Goal: Navigation & Orientation: Go to known website

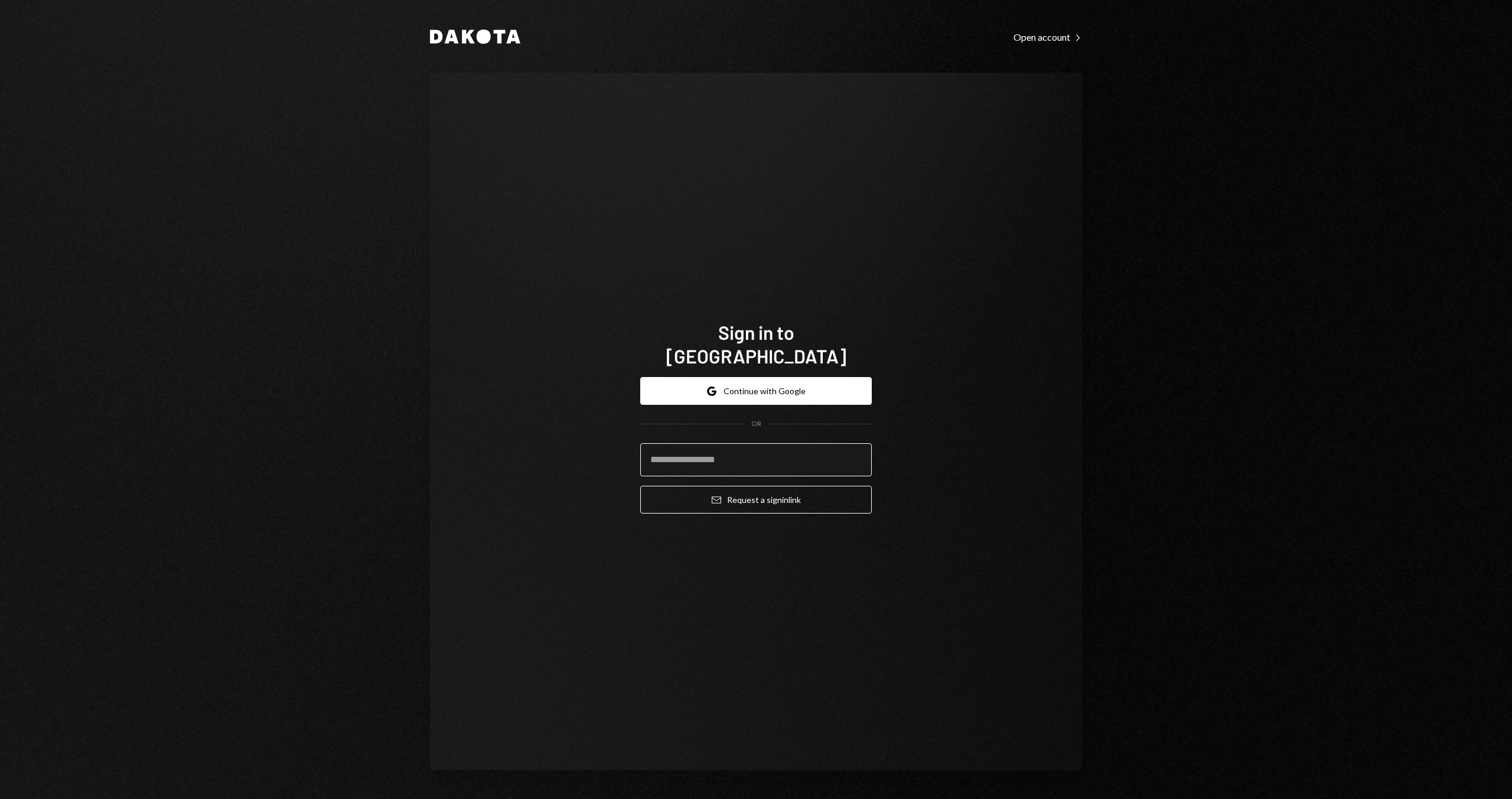
click at [728, 447] on input "email" at bounding box center [756, 459] width 232 height 33
type input "*"
type input "**********"
click at [772, 494] on button "Email Request a sign in link" at bounding box center [756, 499] width 232 height 28
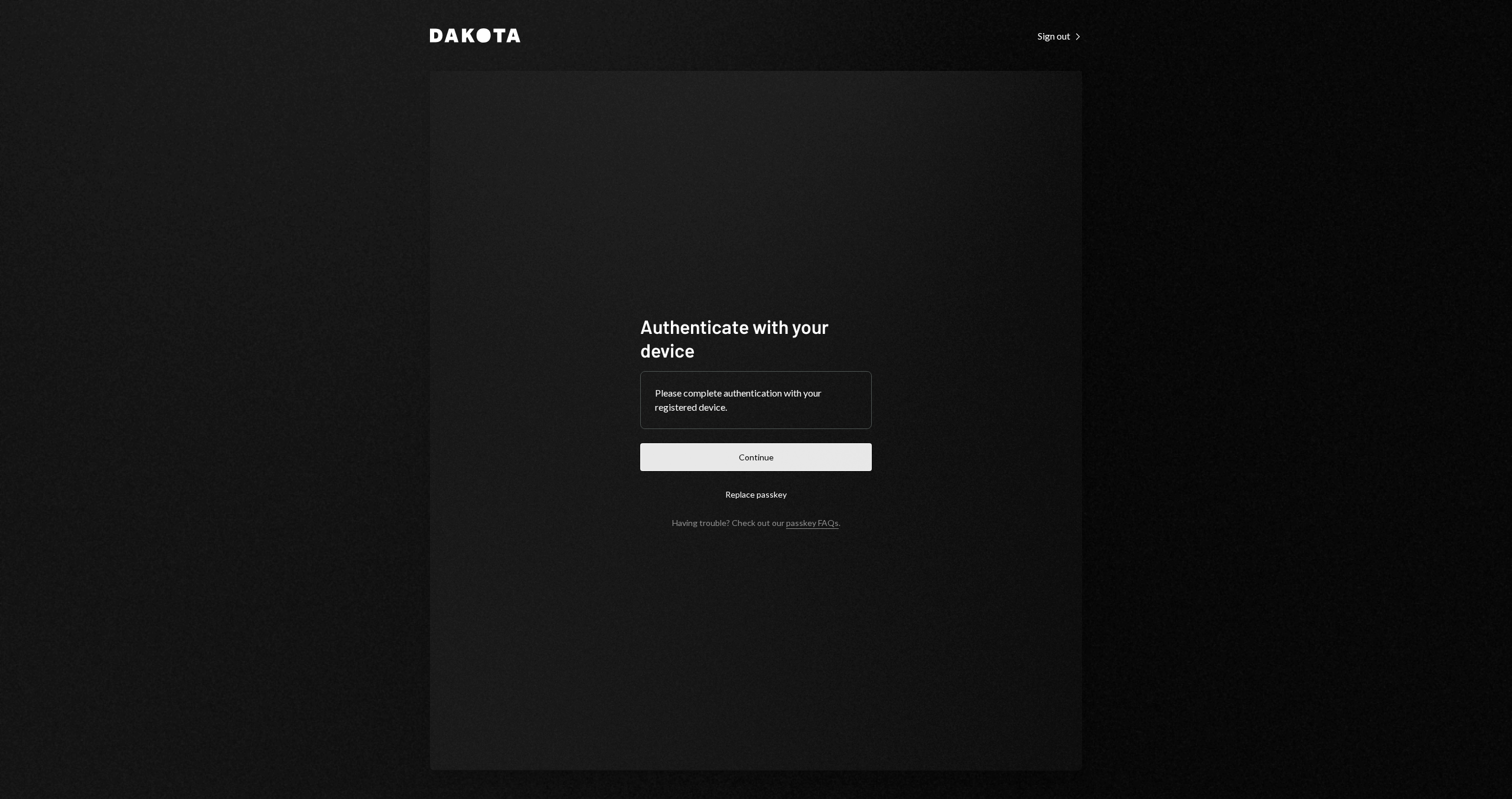
click at [800, 454] on button "Continue" at bounding box center [756, 457] width 232 height 28
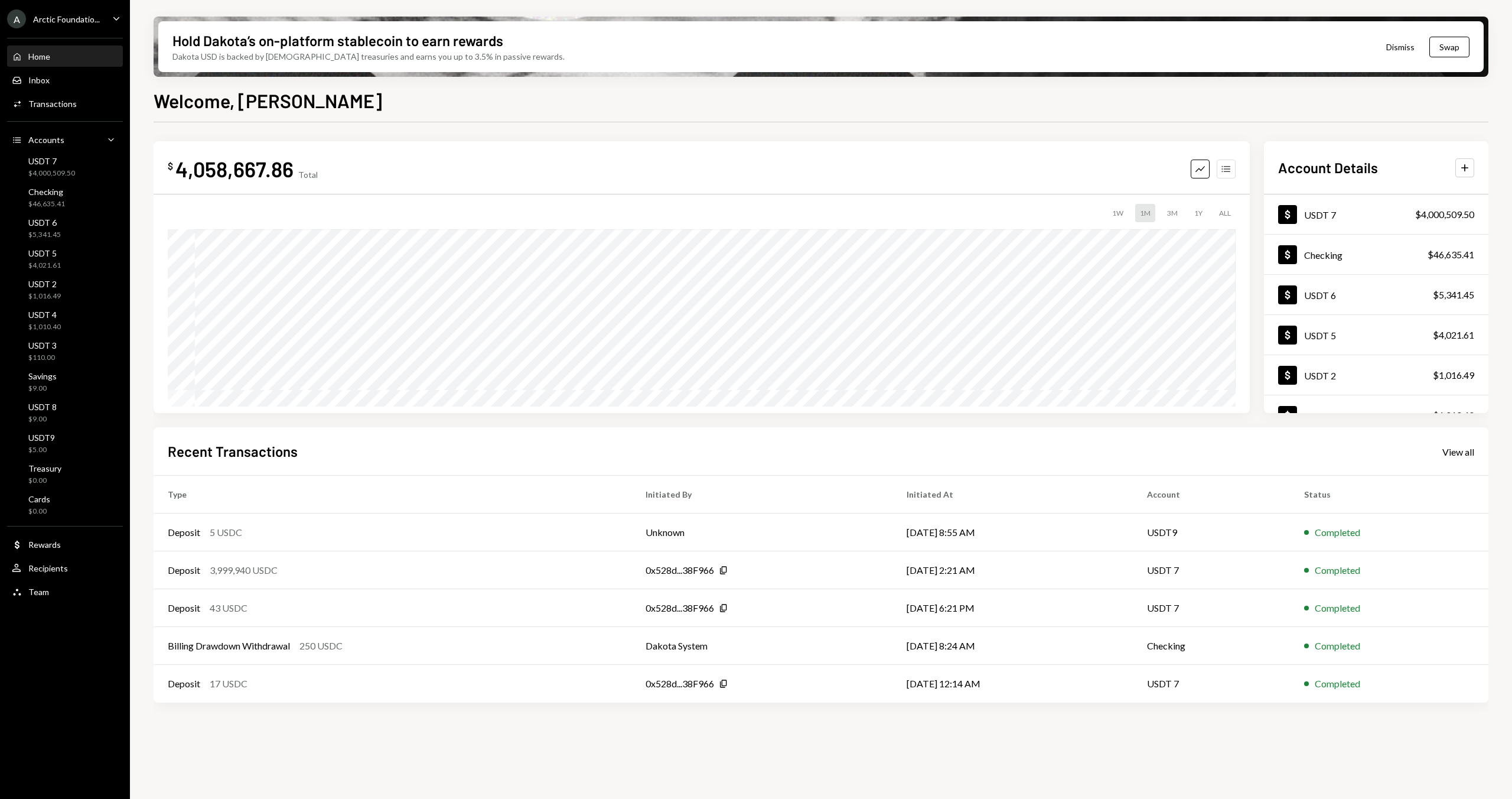
click at [1223, 170] on icon "Accounts" at bounding box center [1225, 168] width 12 height 12
